Goal: Task Accomplishment & Management: Use online tool/utility

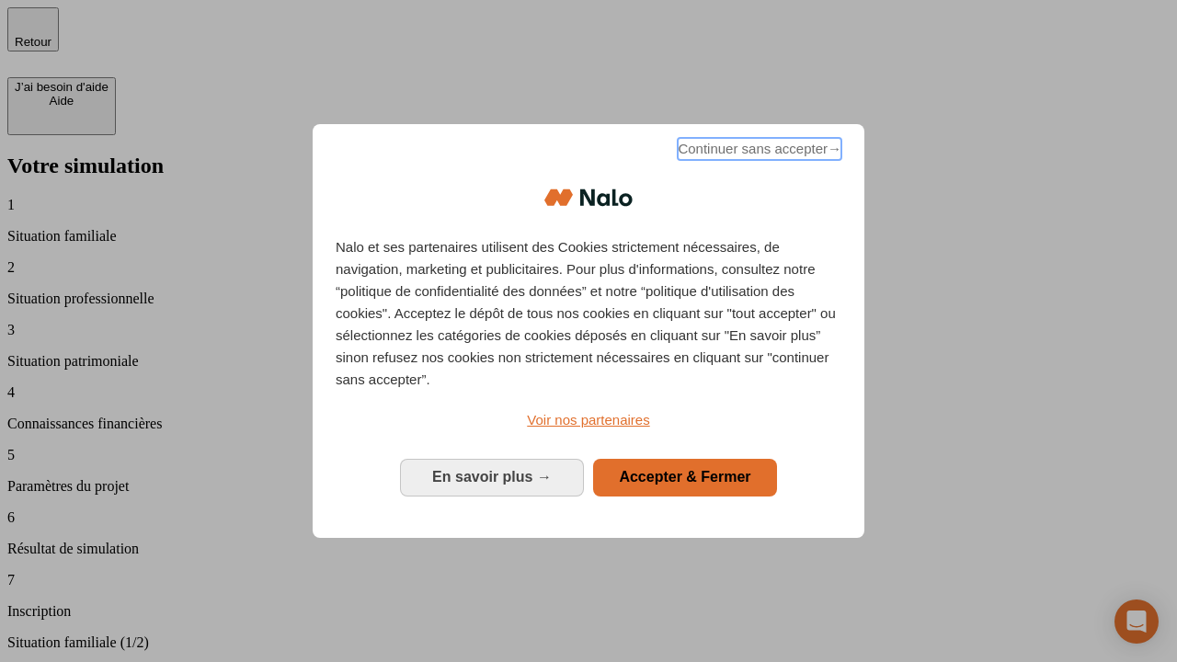
click at [758, 152] on span "Continuer sans accepter →" at bounding box center [760, 149] width 164 height 22
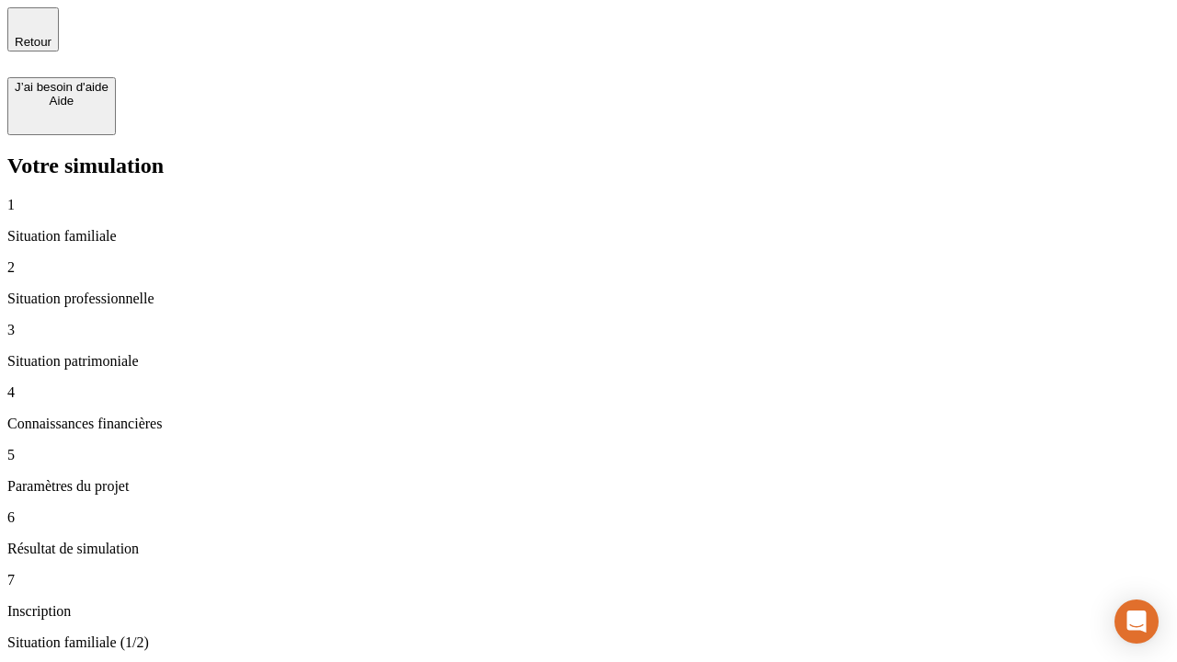
type input "30 000"
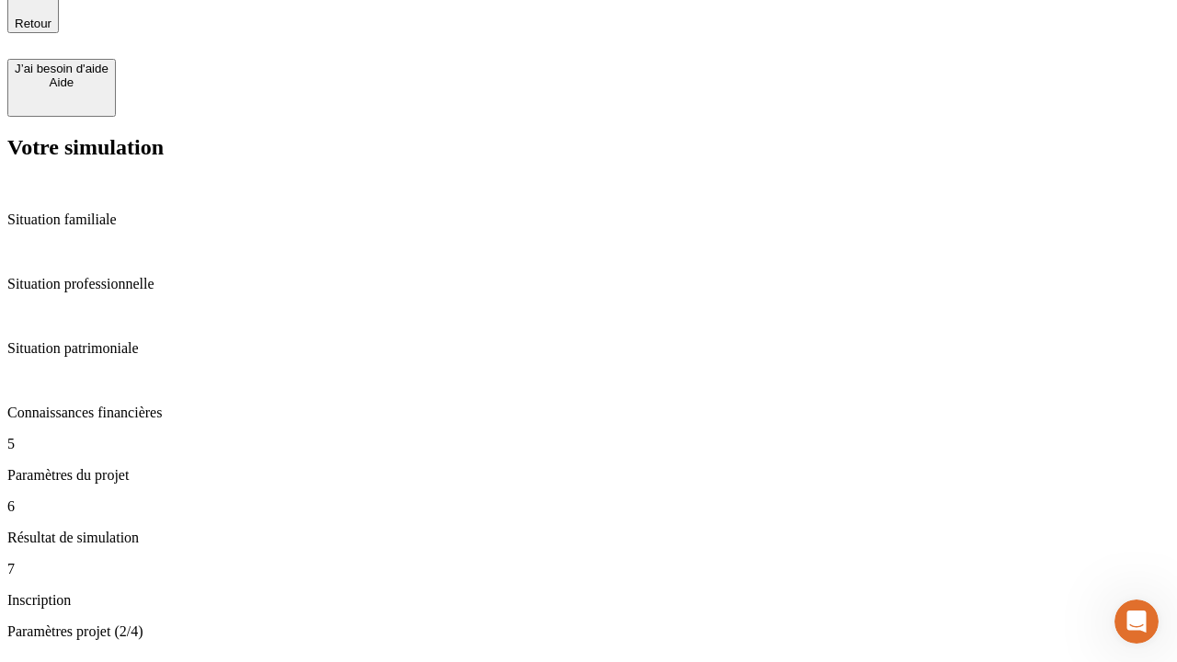
type input "25"
type input "5"
type input "1 000"
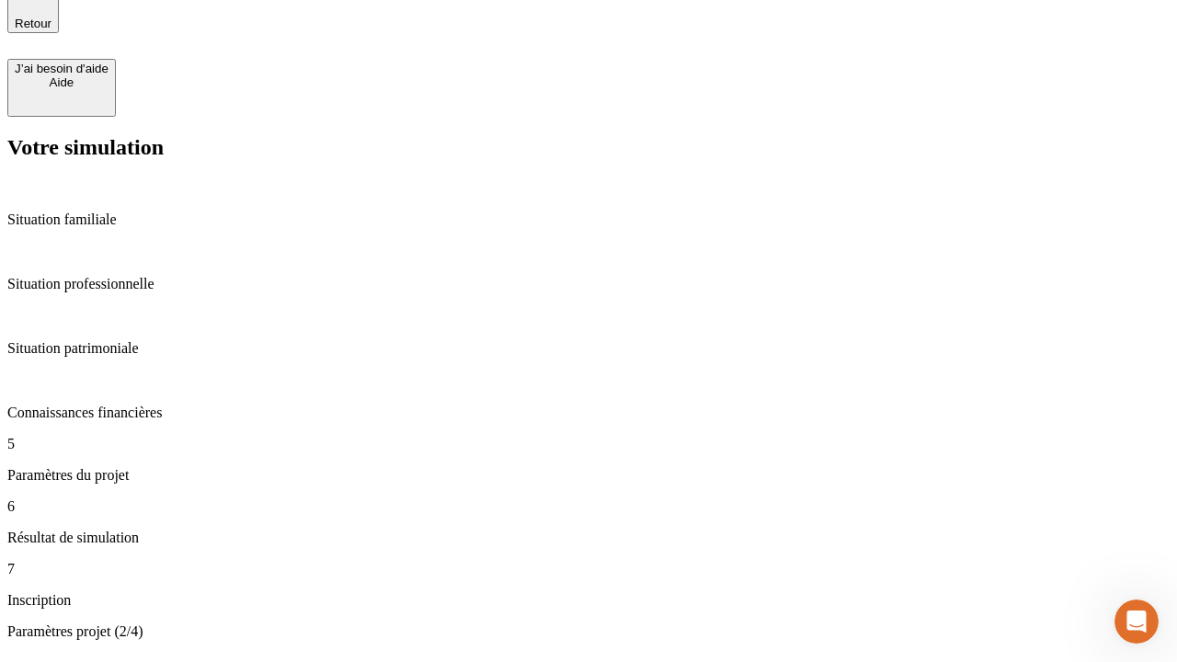
type input "640"
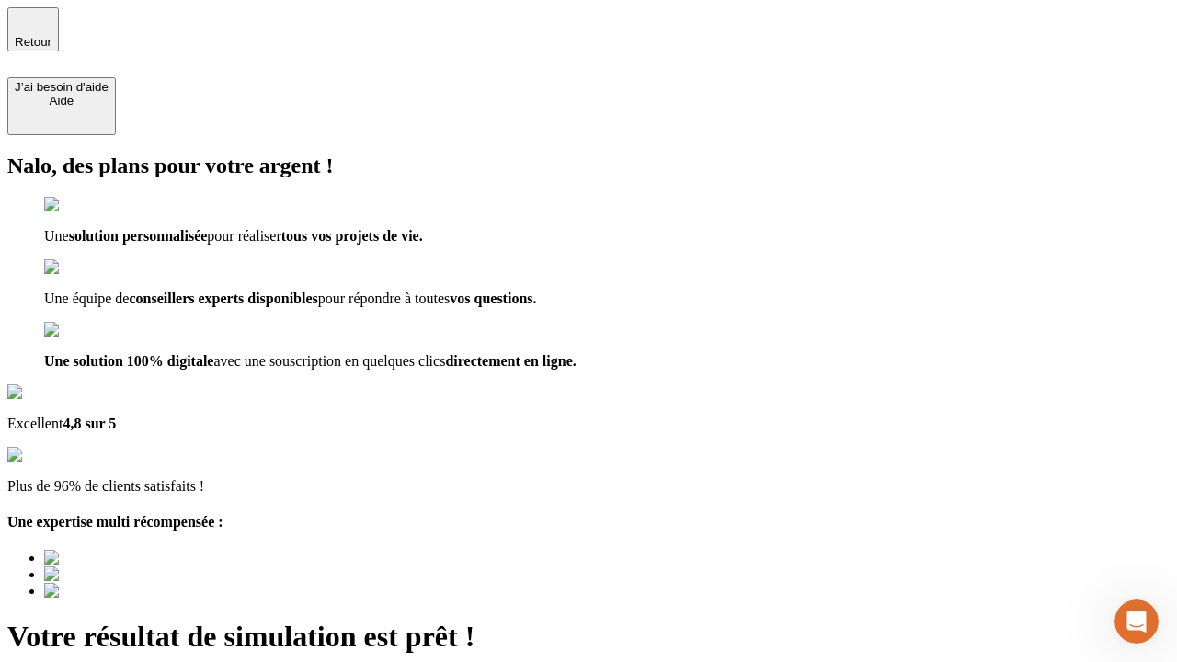
type input "[EMAIL_ADDRESS][PERSON_NAME][DOMAIN_NAME]"
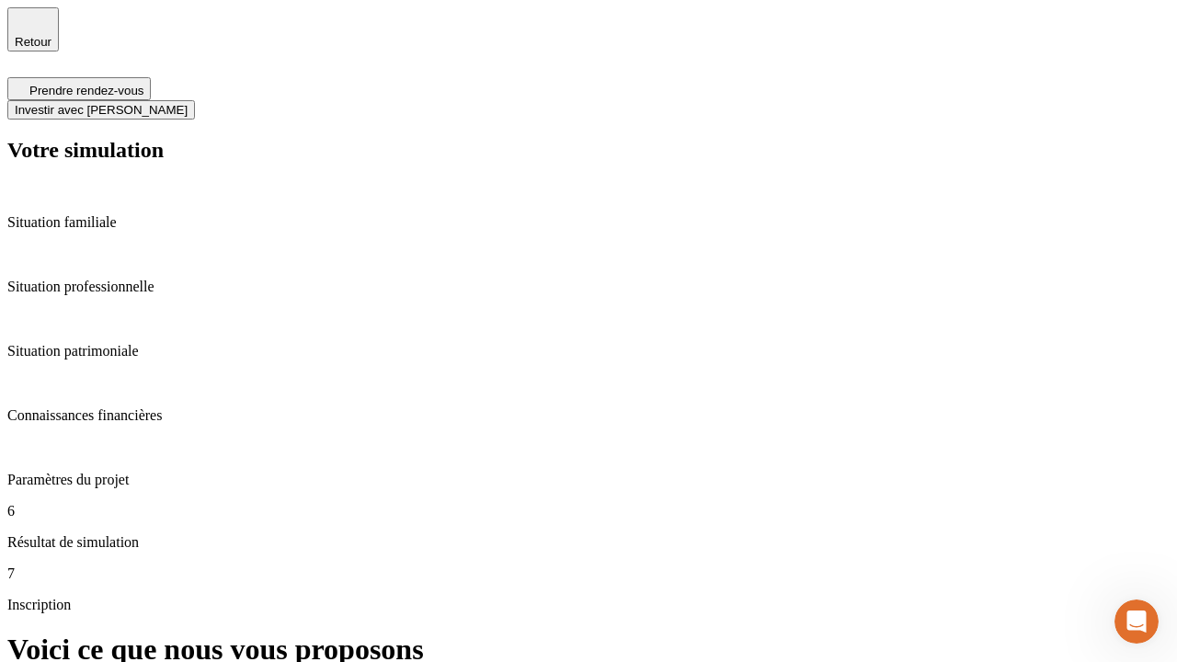
click at [188, 103] on span "Investir avec [PERSON_NAME]" at bounding box center [101, 110] width 173 height 14
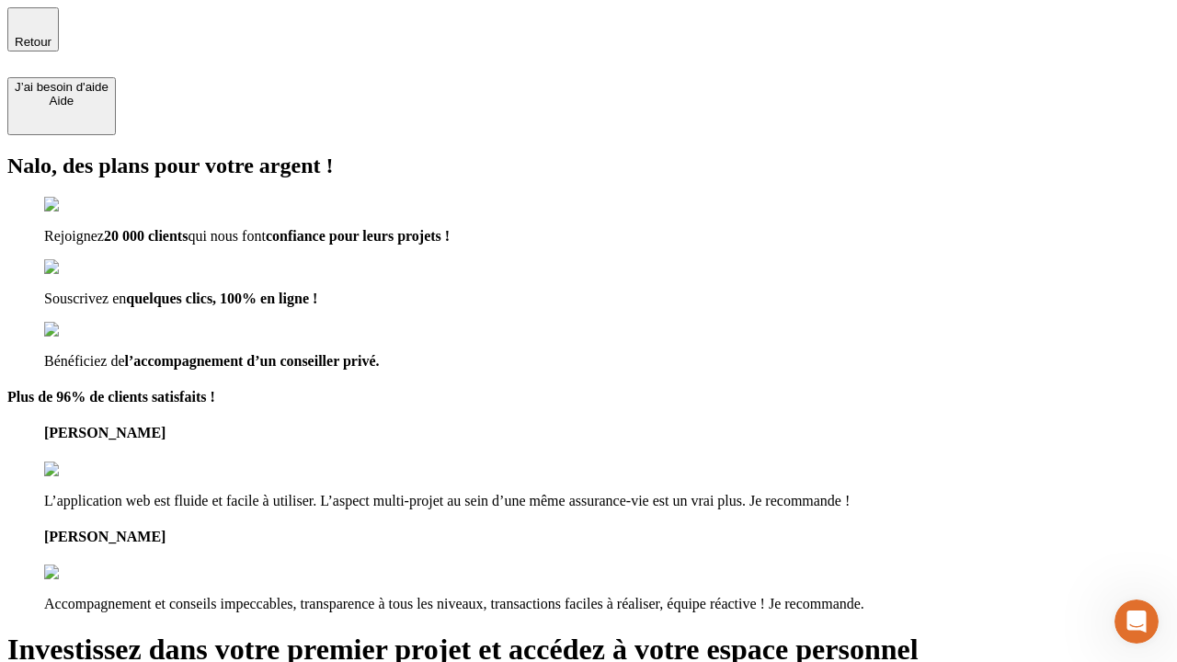
type input "[PERSON_NAME][EMAIL_ADDRESS][DOMAIN_NAME]"
